Goal: Transaction & Acquisition: Subscribe to service/newsletter

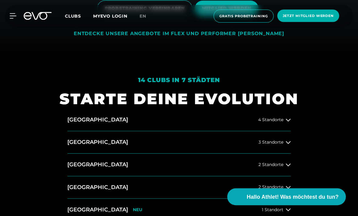
scroll to position [206, 0]
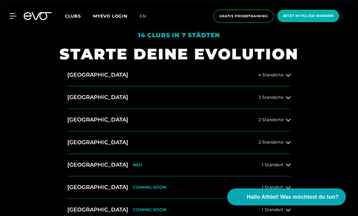
click at [280, 86] on button "[GEOGRAPHIC_DATA] 4 Standorte" at bounding box center [178, 75] width 223 height 22
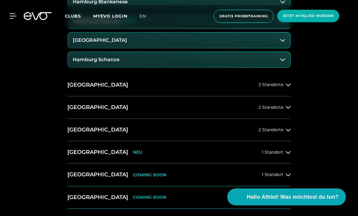
scroll to position [310, 0]
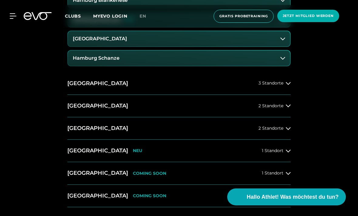
click at [279, 131] on span "2 Standorte" at bounding box center [270, 128] width 25 height 5
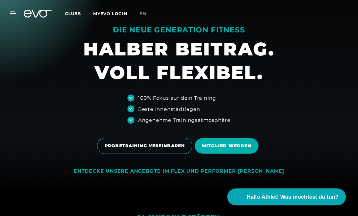
scroll to position [24, 0]
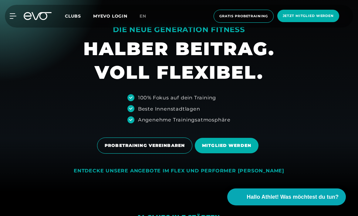
click at [241, 156] on link "MITGLIED WERDEN" at bounding box center [228, 145] width 66 height 25
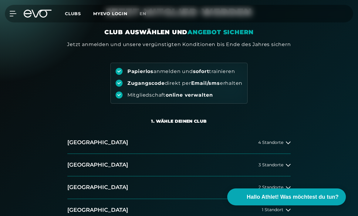
click at [241, 176] on button "[GEOGRAPHIC_DATA] 3 Standorte" at bounding box center [178, 165] width 223 height 22
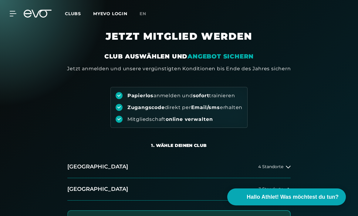
click at [283, 168] on span "4 Standorte" at bounding box center [270, 167] width 25 height 5
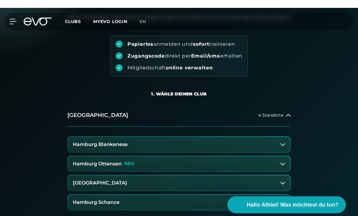
scroll to position [51, 0]
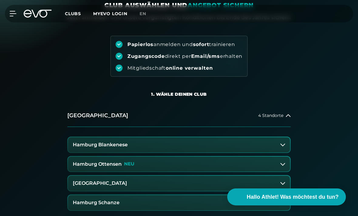
click at [253, 168] on button "Hamburg Ottensen NEU" at bounding box center [179, 164] width 222 height 15
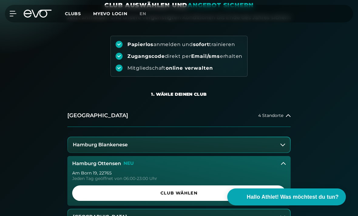
click at [233, 193] on span "Club wählen" at bounding box center [178, 193] width 199 height 6
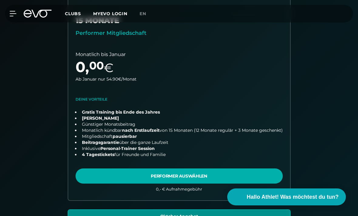
scroll to position [192, 0]
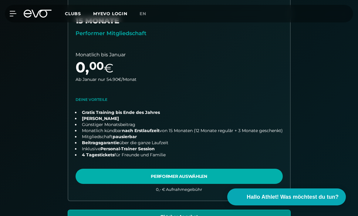
click at [213, 174] on link "choose plan" at bounding box center [179, 99] width 222 height 204
click at [14, 20] on div "MyEVO Login Über EVO Mitgliedschaften Probetraining TAGESPASS EVO Studios [GEOG…" at bounding box center [178, 14] width 355 height 18
click at [14, 16] on icon at bounding box center [13, 13] width 6 height 5
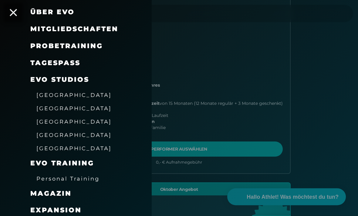
scroll to position [45, 0]
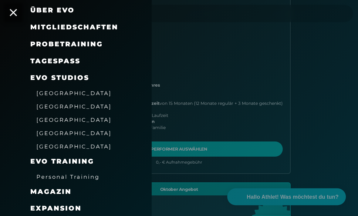
click at [48, 176] on span "Personal Training" at bounding box center [67, 177] width 63 height 6
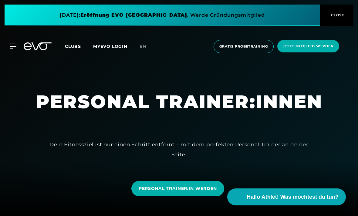
click at [12, 45] on icon at bounding box center [13, 46] width 7 height 5
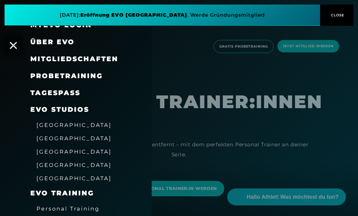
scroll to position [8, 0]
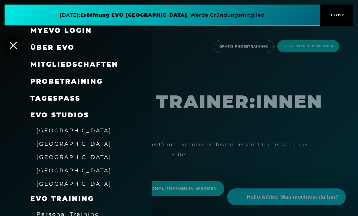
click at [45, 154] on span "[GEOGRAPHIC_DATA]" at bounding box center [73, 157] width 75 height 6
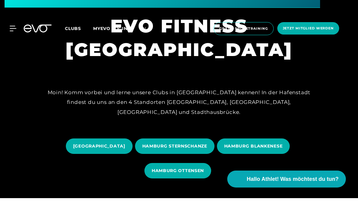
scroll to position [18, 0]
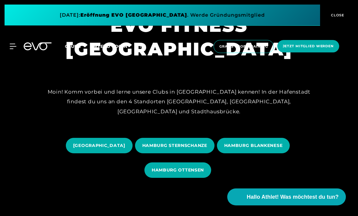
click at [169, 173] on span "HAMBURG OTTENSEN" at bounding box center [178, 170] width 52 height 6
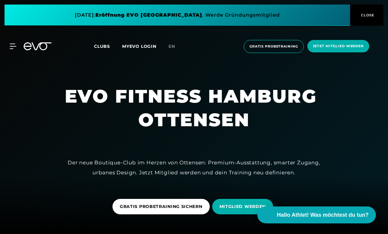
click at [345, 44] on span "Jetzt Mitglied werden" at bounding box center [338, 46] width 51 height 5
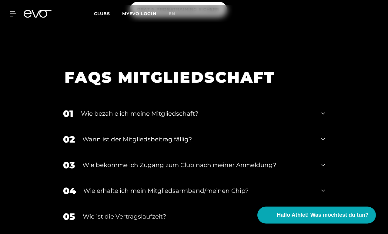
scroll to position [817, 0]
